Goal: Information Seeking & Learning: Learn about a topic

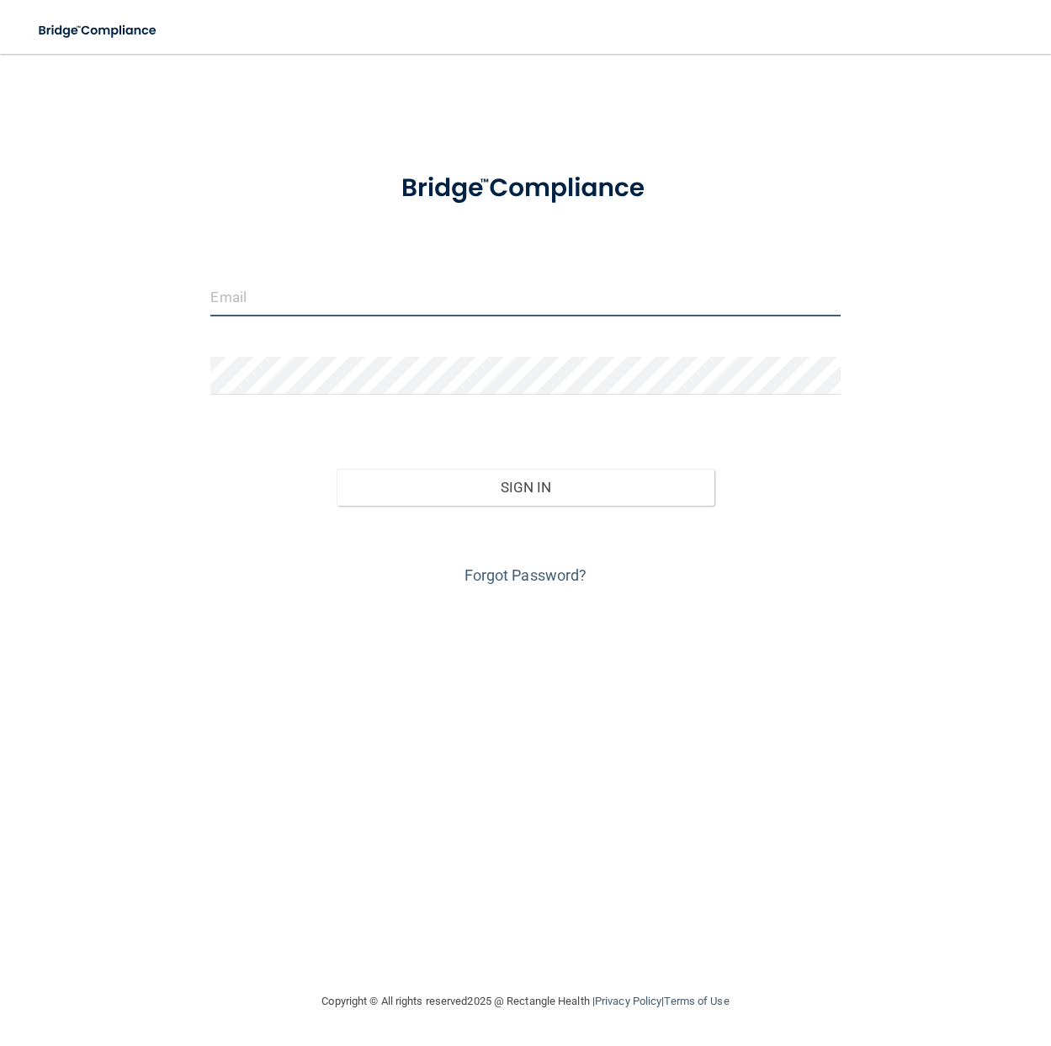
click at [265, 305] on input "email" at bounding box center [524, 297] width 629 height 38
type input "[PERSON_NAME][EMAIL_ADDRESS][DOMAIN_NAME]"
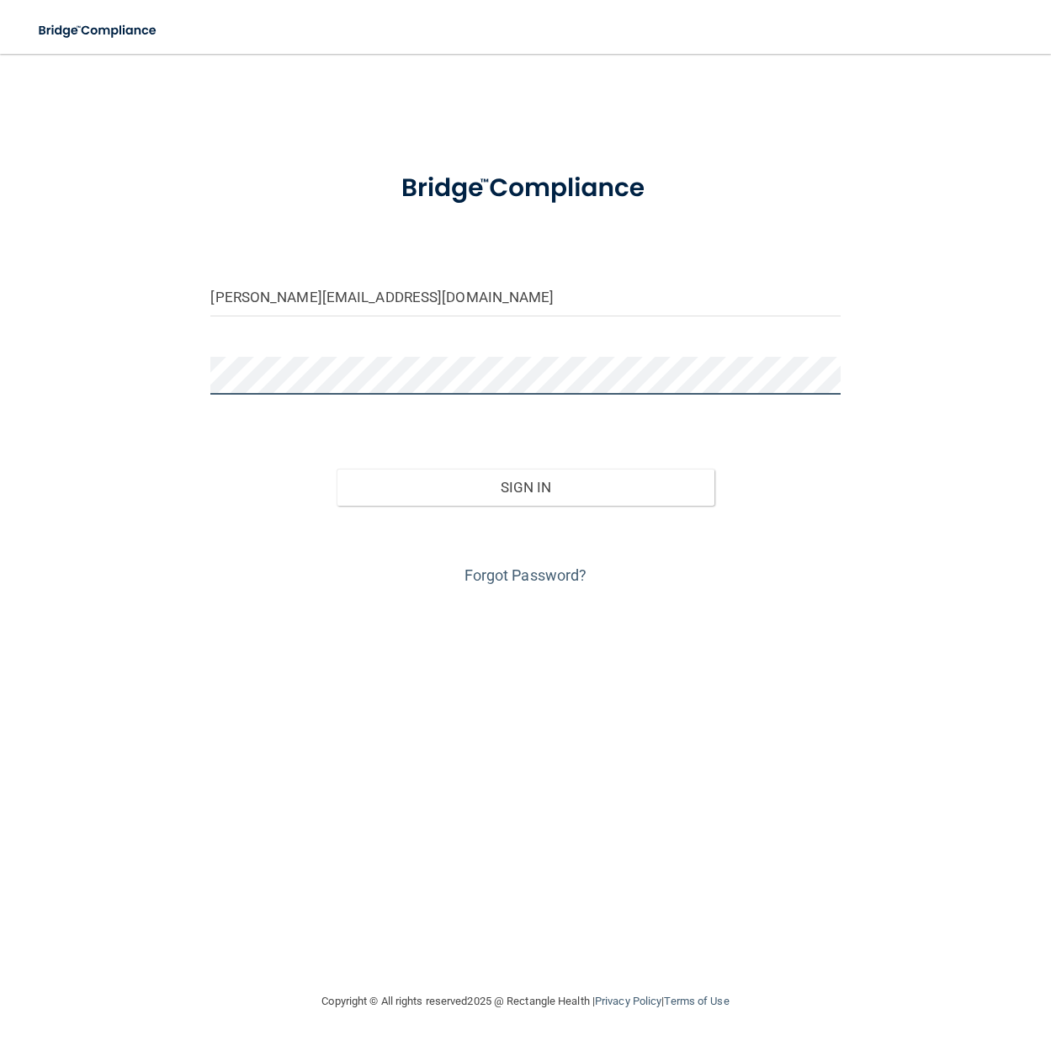
click at [336, 469] on button "Sign In" at bounding box center [525, 487] width 378 height 37
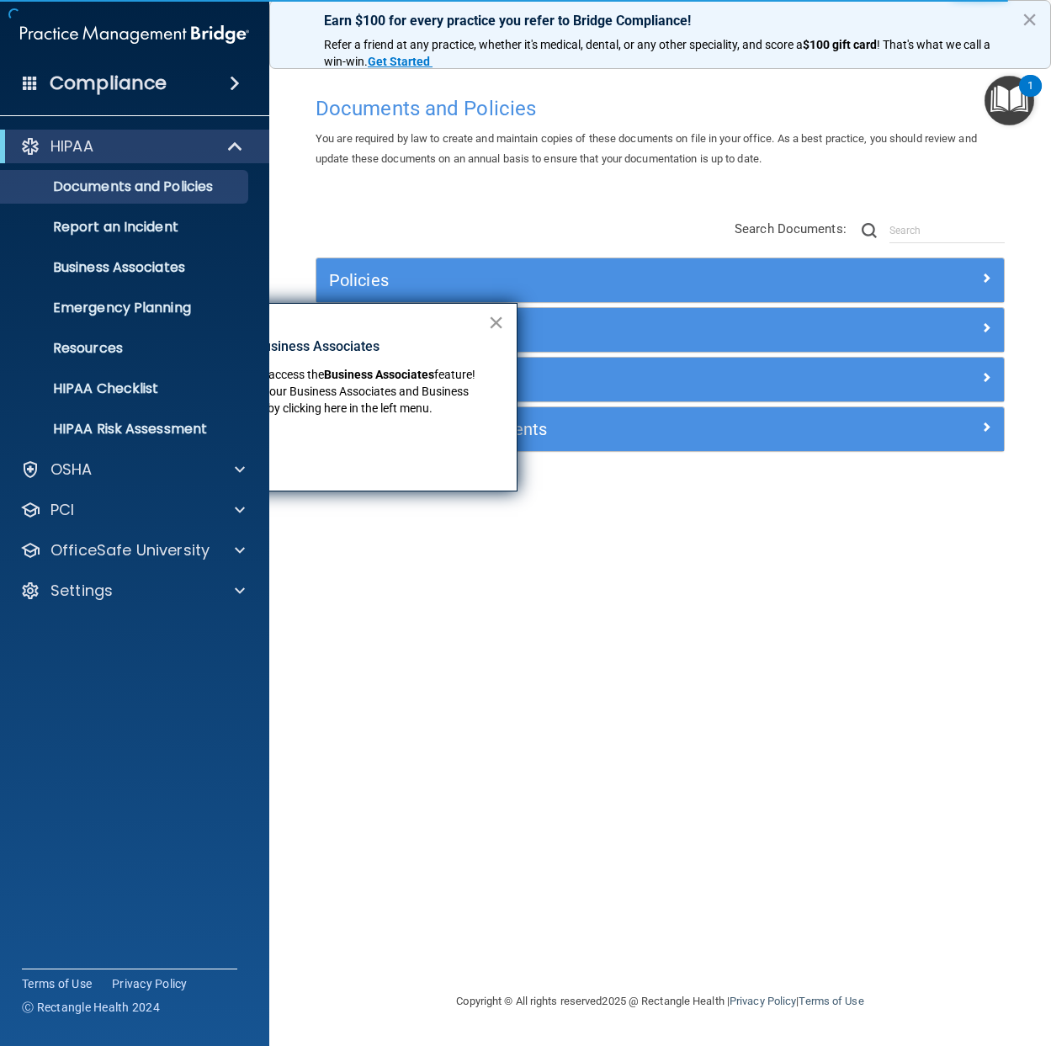
click at [498, 321] on button "×" at bounding box center [496, 322] width 16 height 27
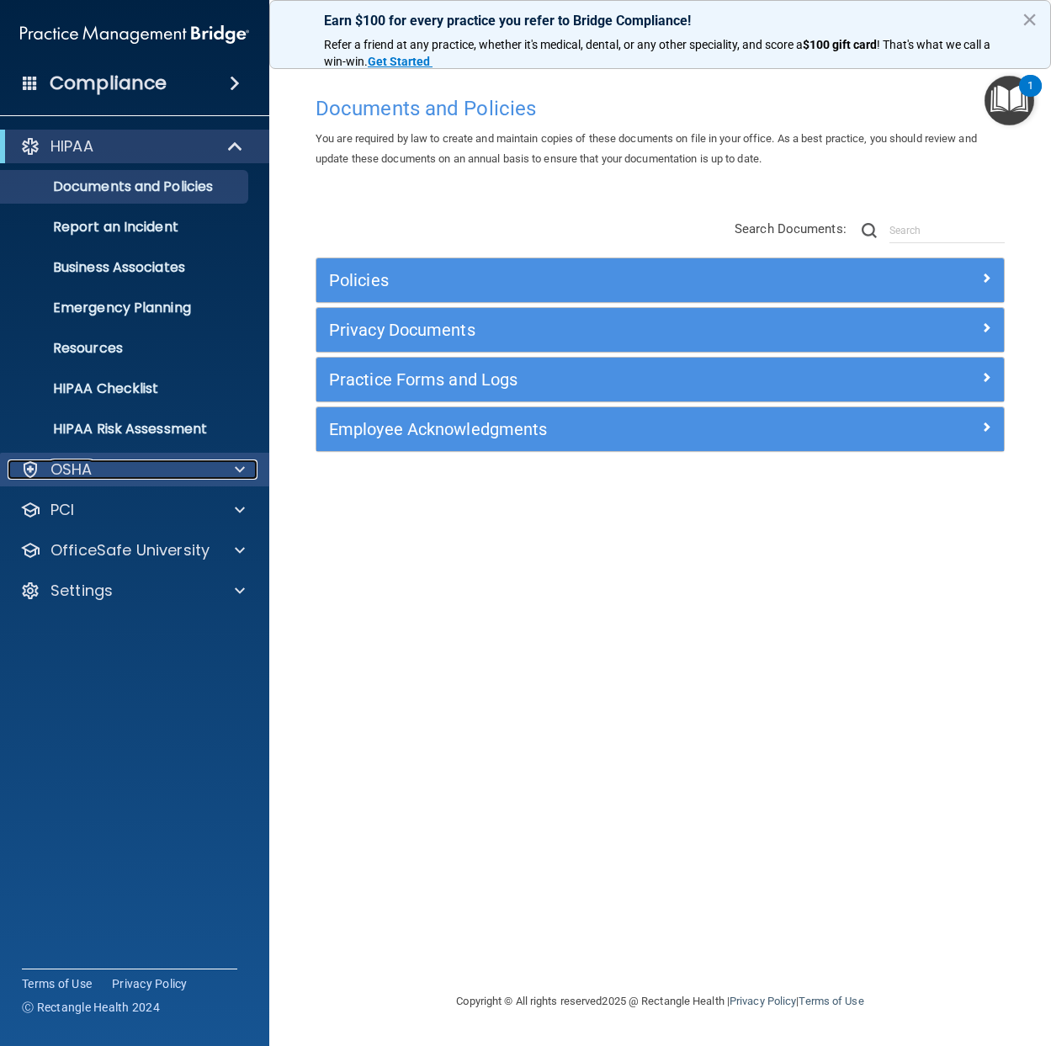
click at [109, 460] on div "OSHA" at bounding box center [112, 469] width 209 height 20
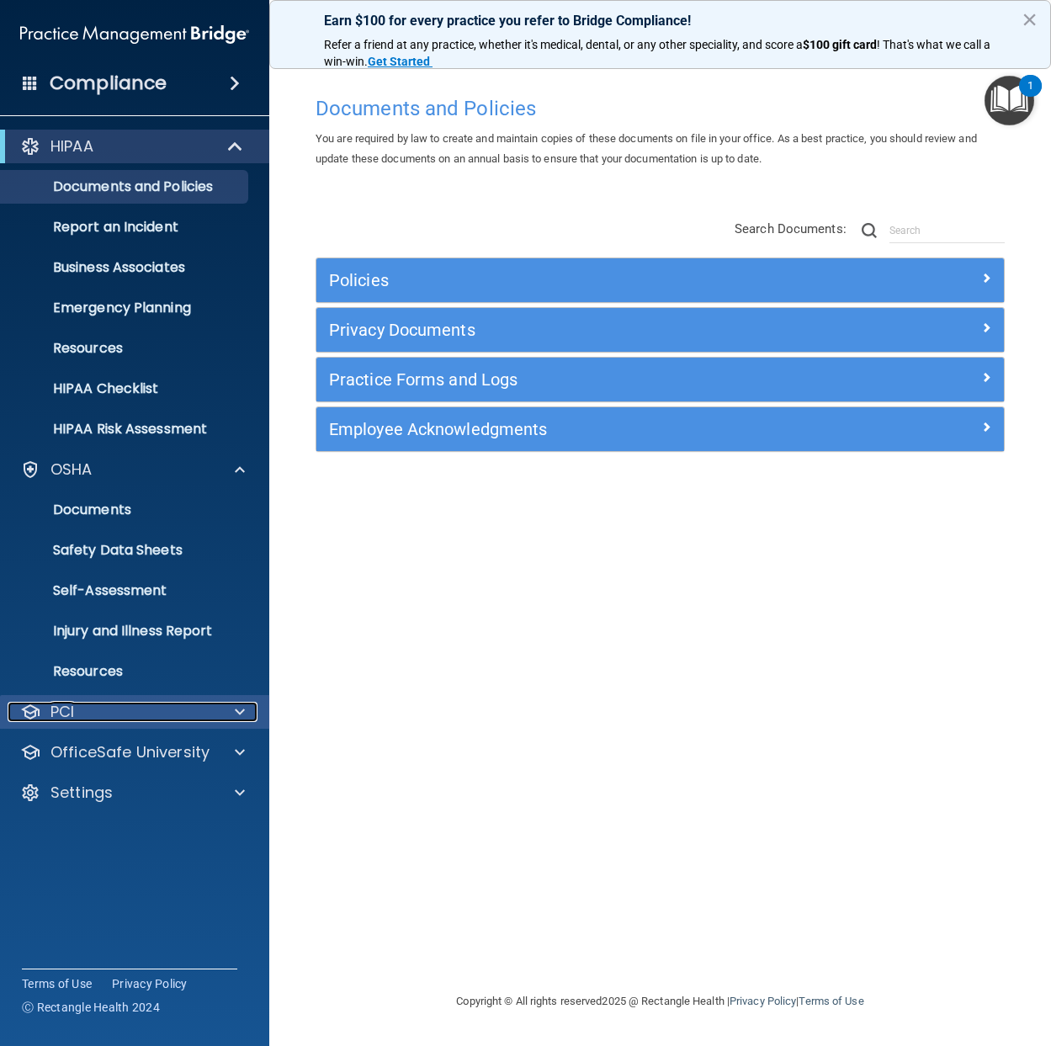
click at [150, 707] on div "PCI" at bounding box center [112, 712] width 209 height 20
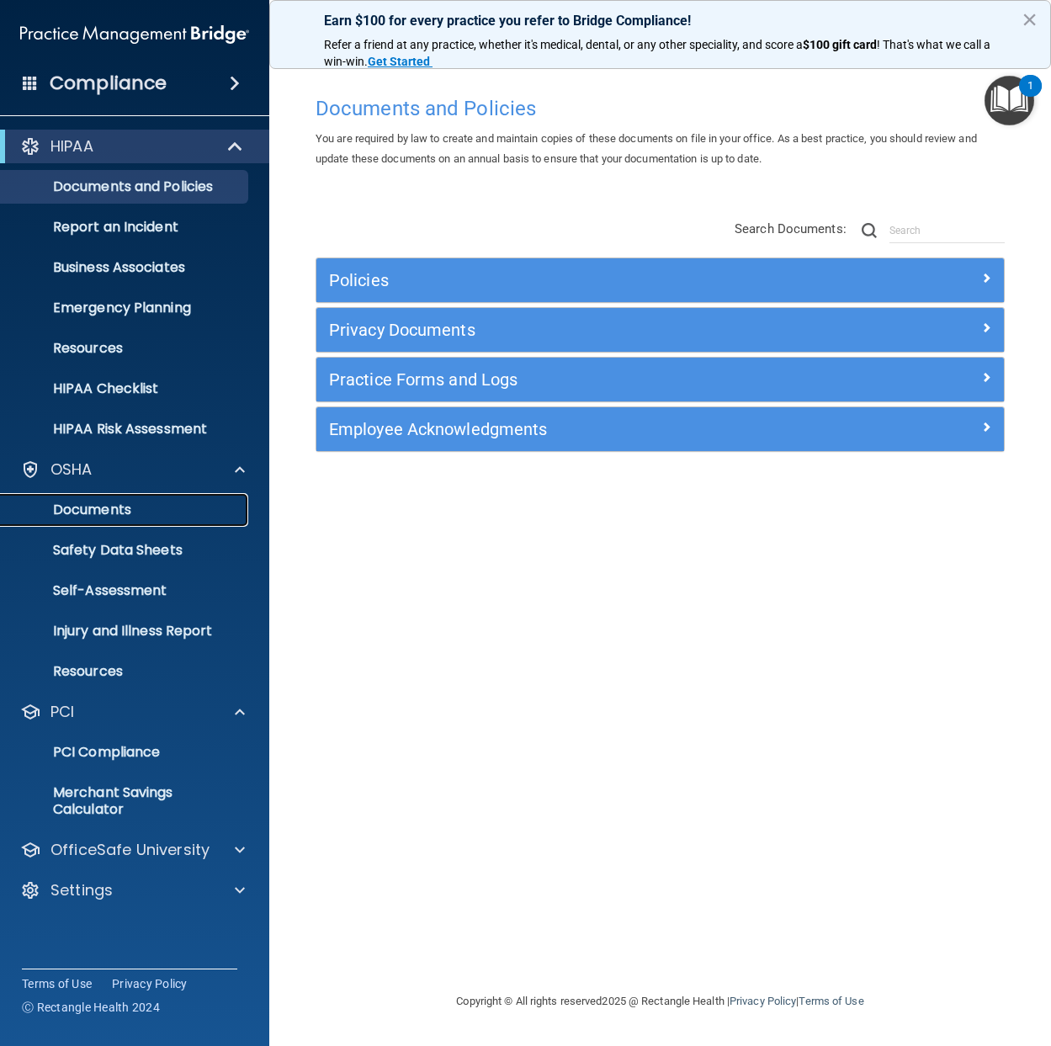
click at [144, 507] on p "Documents" at bounding box center [126, 509] width 230 height 17
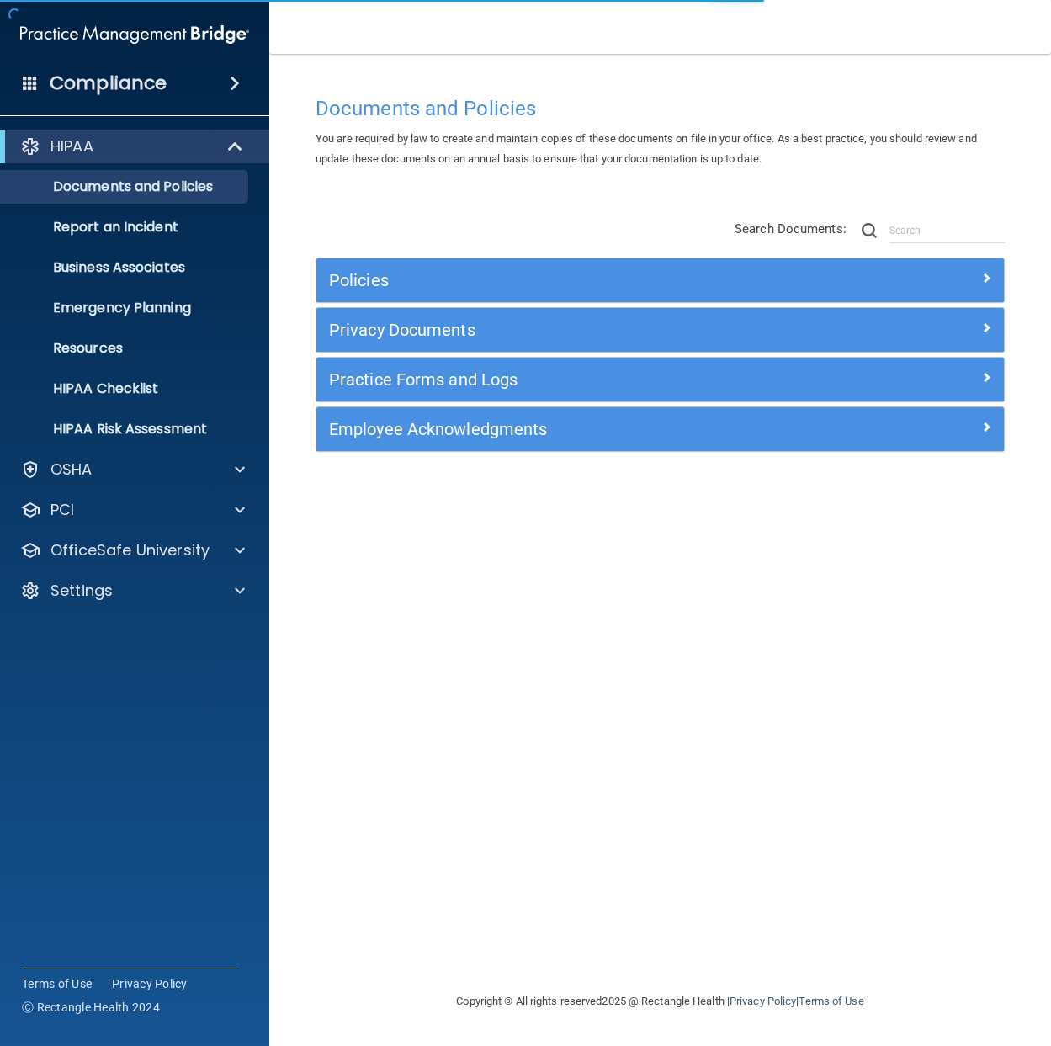
click at [236, 83] on span at bounding box center [235, 83] width 10 height 20
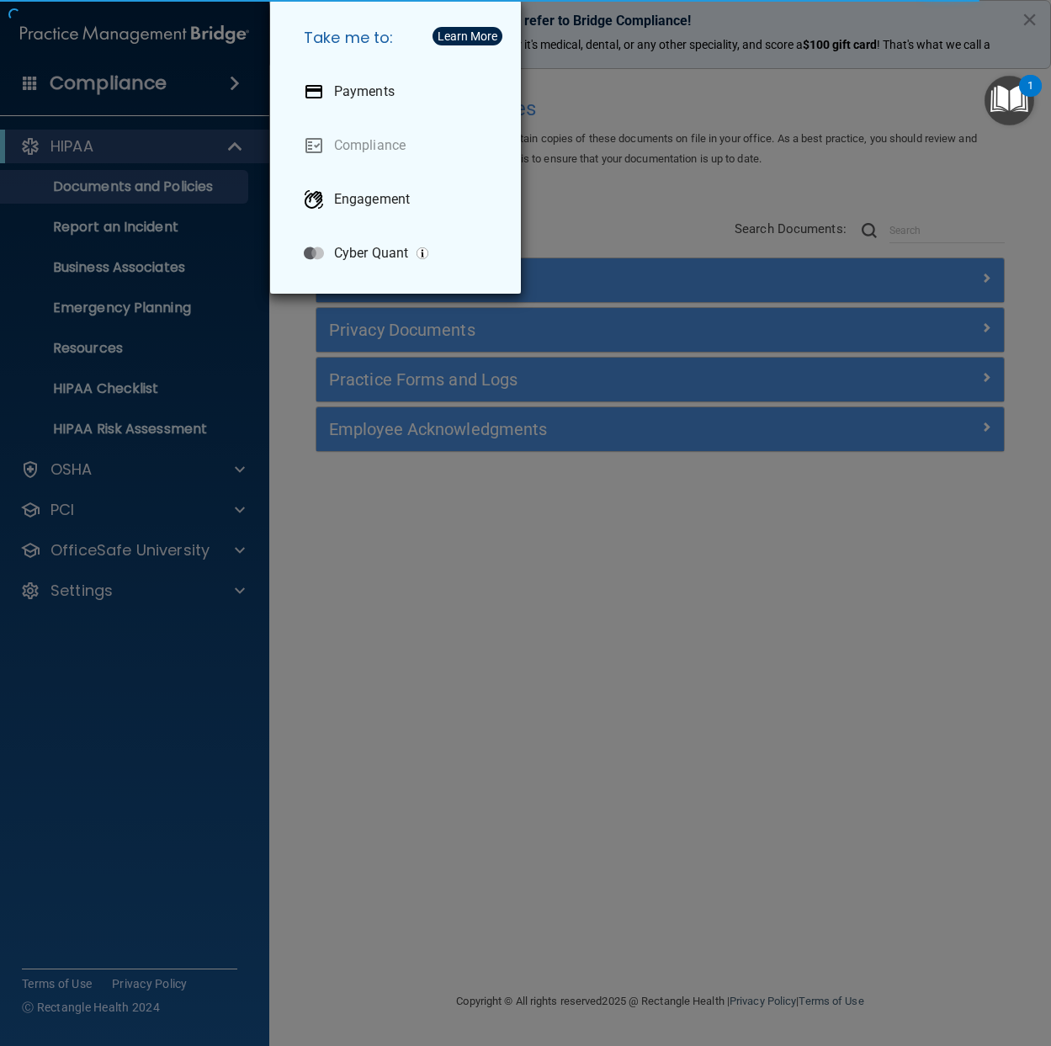
click at [596, 610] on div "Take me to: Payments Compliance Engagement Cyber Quant" at bounding box center [525, 523] width 1051 height 1046
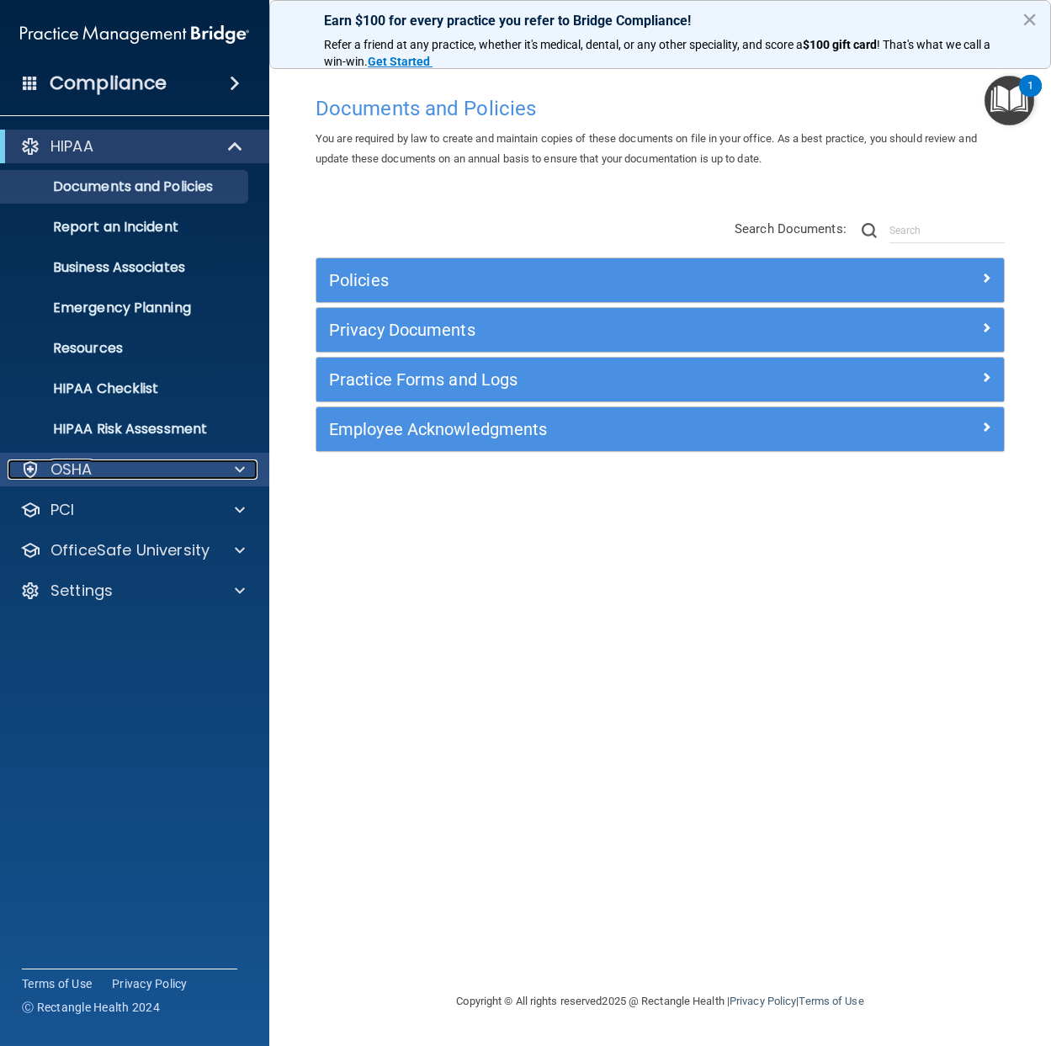
click at [114, 459] on div "OSHA" at bounding box center [112, 469] width 209 height 20
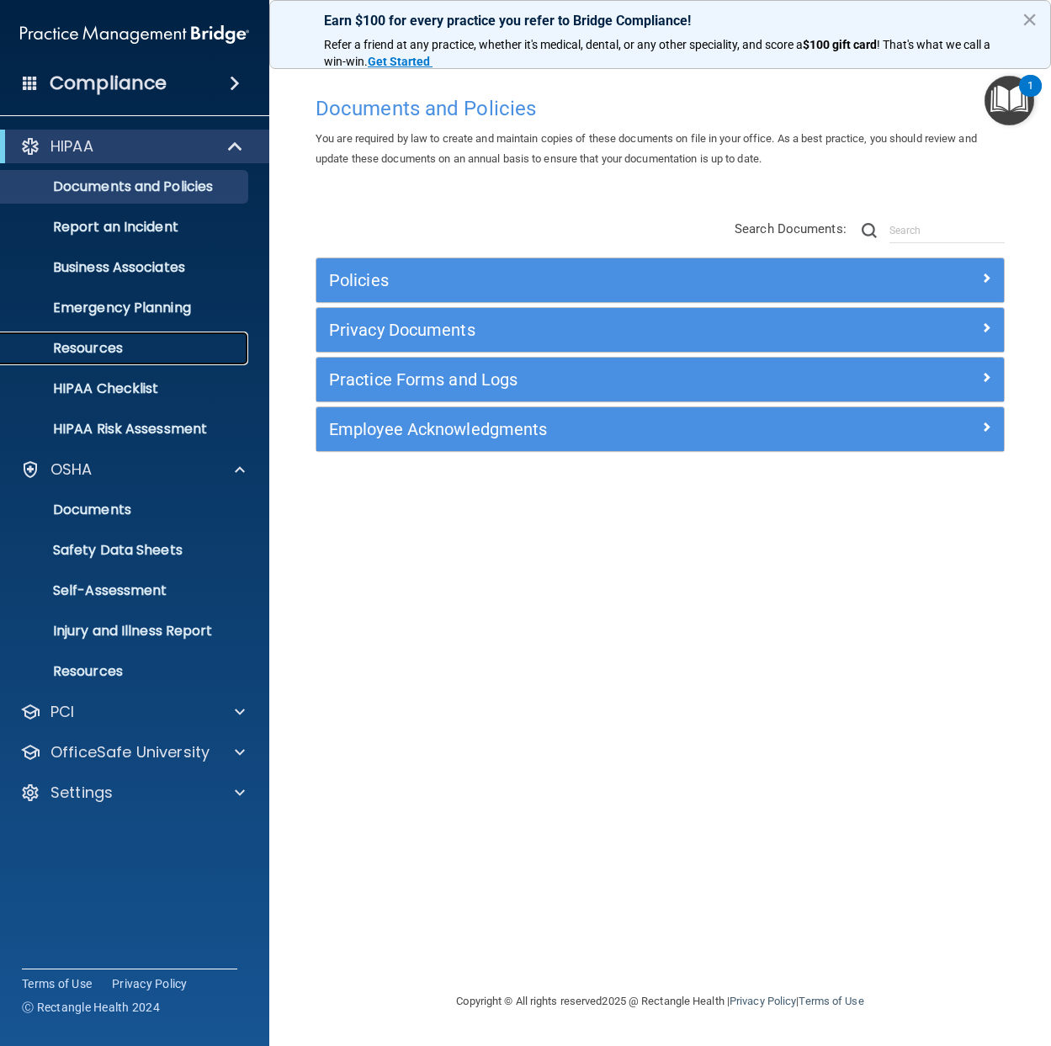
click at [87, 344] on p "Resources" at bounding box center [126, 348] width 230 height 17
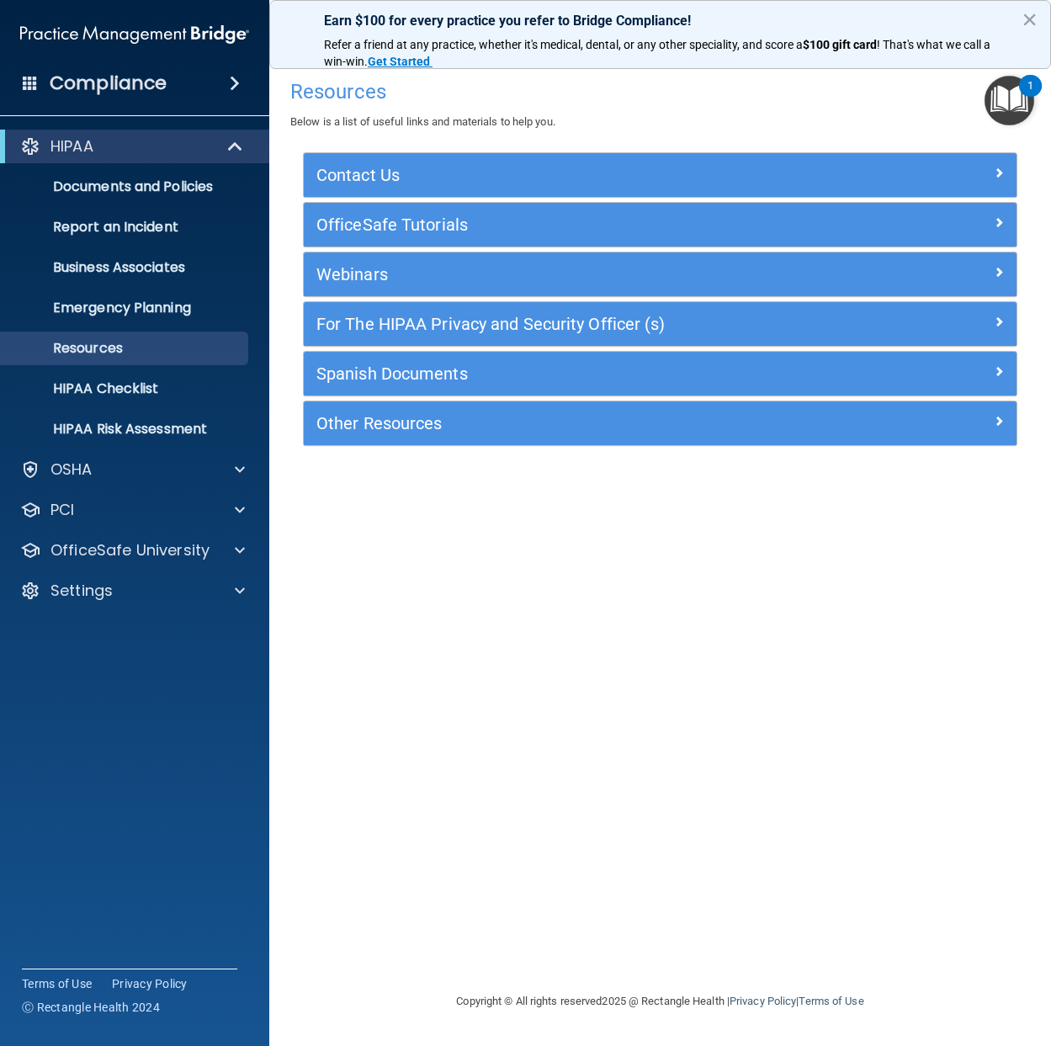
click at [30, 77] on span at bounding box center [30, 82] width 15 height 15
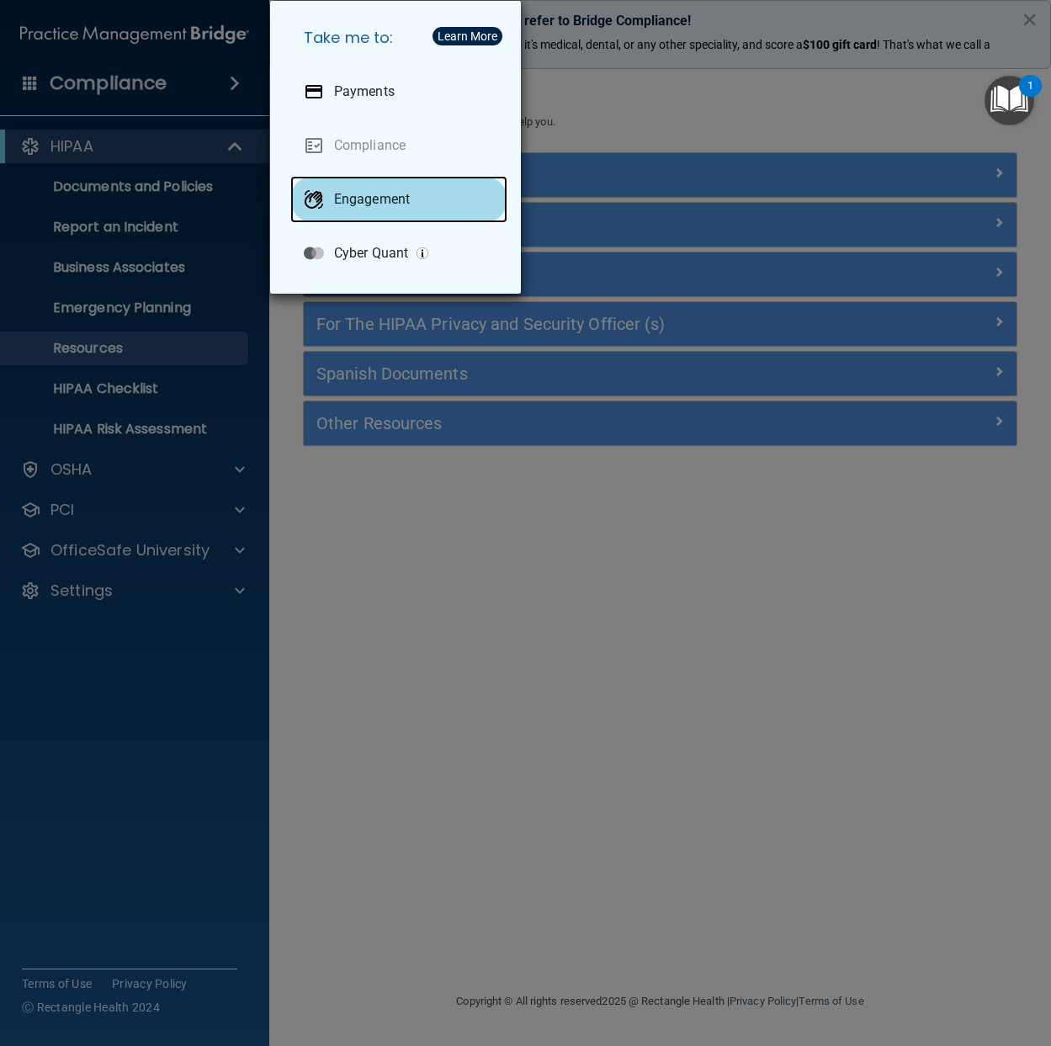
click at [362, 197] on p "Engagement" at bounding box center [372, 199] width 76 height 17
click at [358, 697] on div "Take me to: Payments Compliance Engagement Cyber Quant" at bounding box center [525, 523] width 1051 height 1046
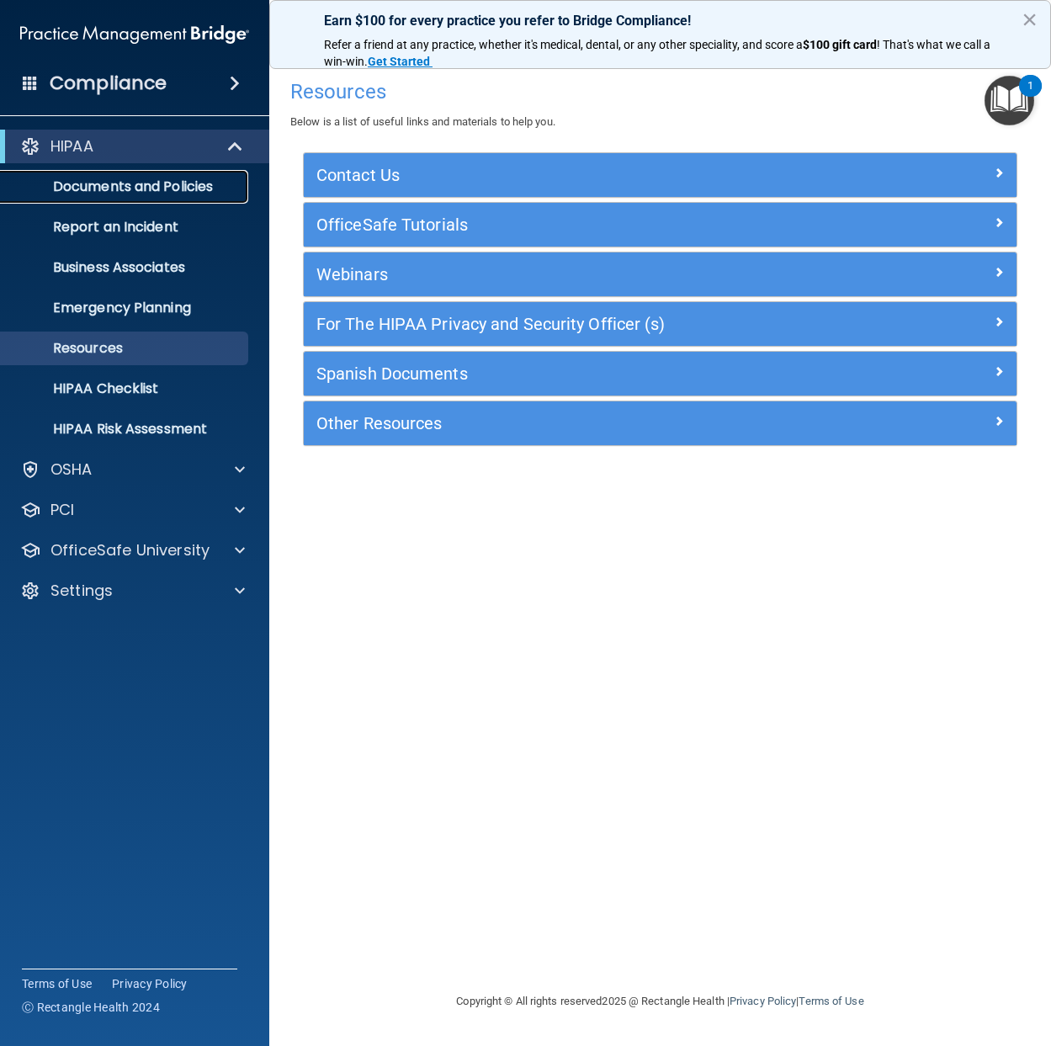
click at [183, 193] on p "Documents and Policies" at bounding box center [126, 186] width 230 height 17
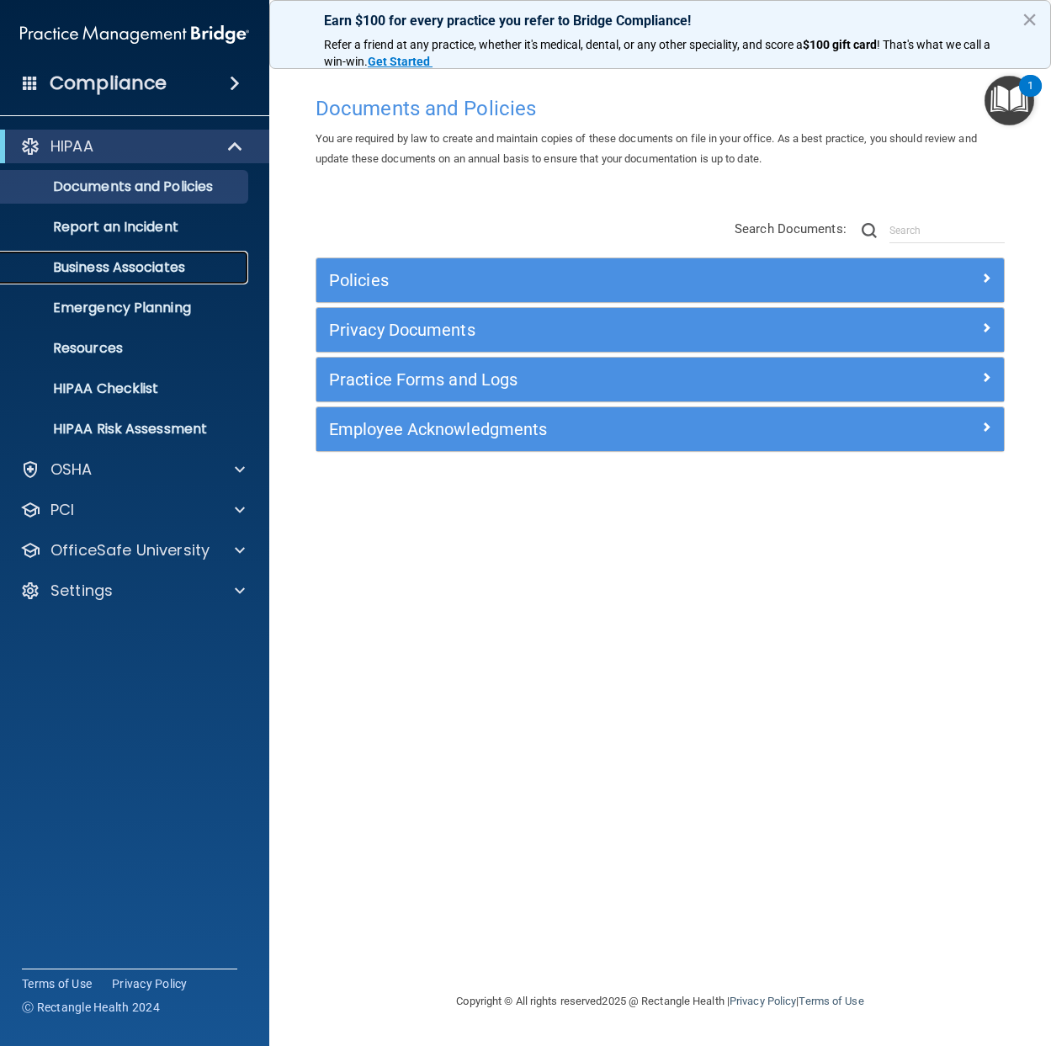
click at [113, 259] on p "Business Associates" at bounding box center [126, 267] width 230 height 17
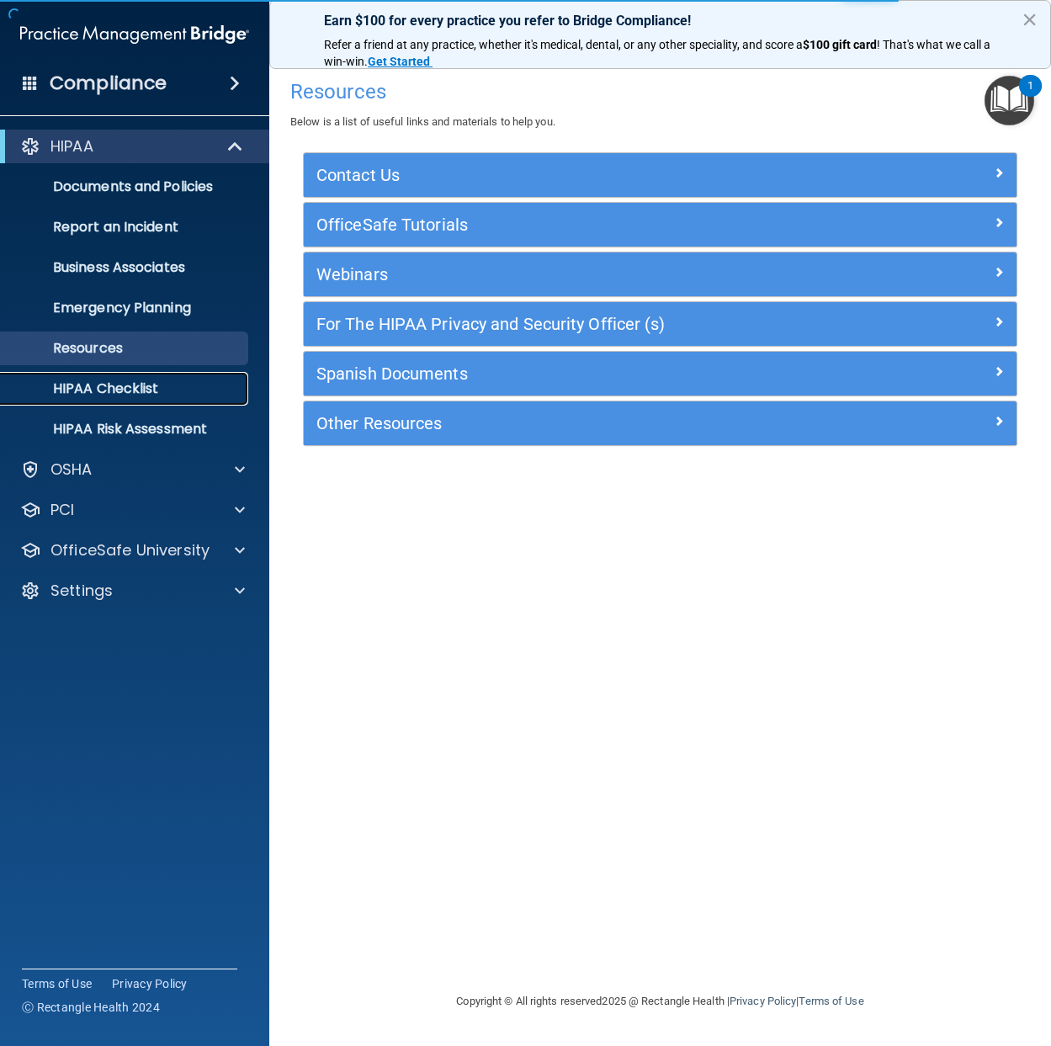
click at [127, 398] on link "HIPAA Checklist" at bounding box center [115, 389] width 265 height 34
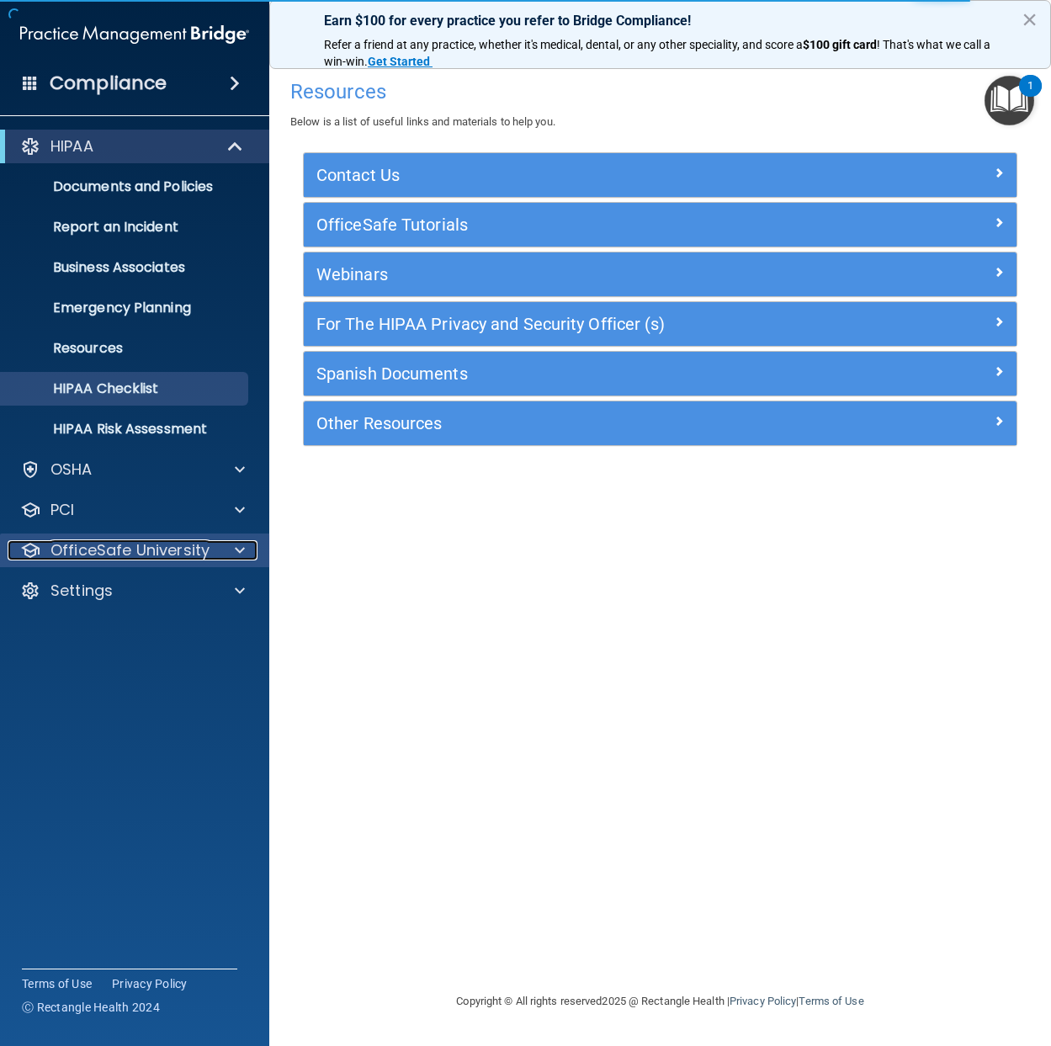
click at [215, 548] on div "OfficeSafe University" at bounding box center [112, 550] width 209 height 20
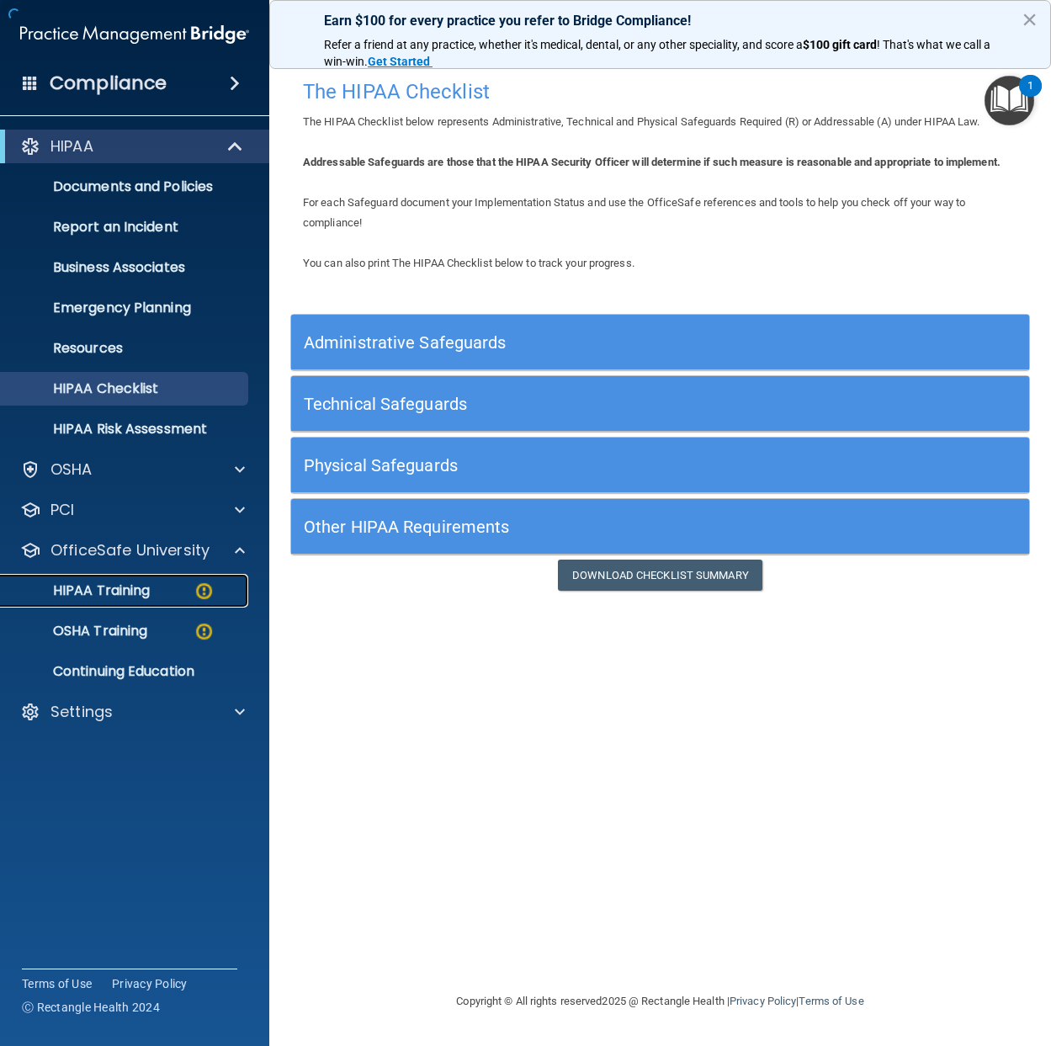
click at [184, 588] on div "HIPAA Training" at bounding box center [126, 590] width 230 height 17
